Goal: Information Seeking & Learning: Learn about a topic

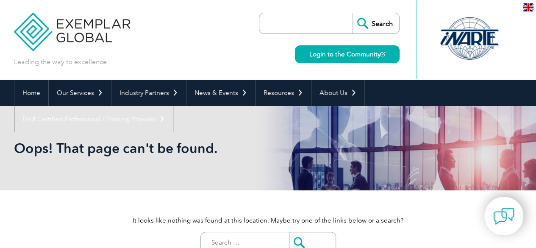
click at [303, 19] on input "search" at bounding box center [308, 23] width 89 height 20
type input "CIS"
click at [353, 13] on input "Search" at bounding box center [376, 23] width 47 height 20
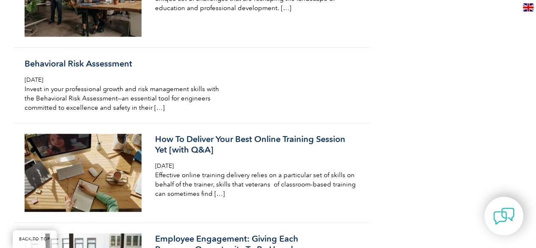
scroll to position [2915, 0]
